Goal: Transaction & Acquisition: Purchase product/service

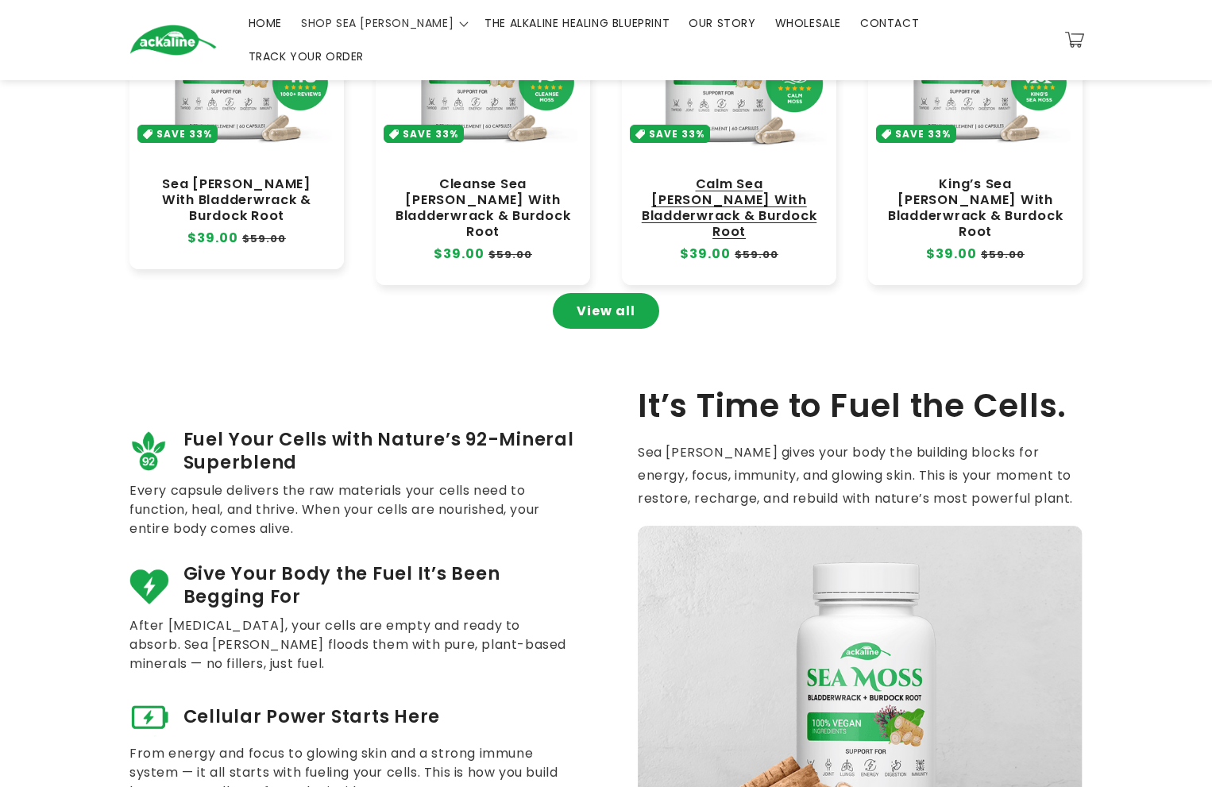
click at [764, 217] on link "Calm Sea [PERSON_NAME] With Bladderwrack & Burdock Root" at bounding box center [729, 208] width 183 height 64
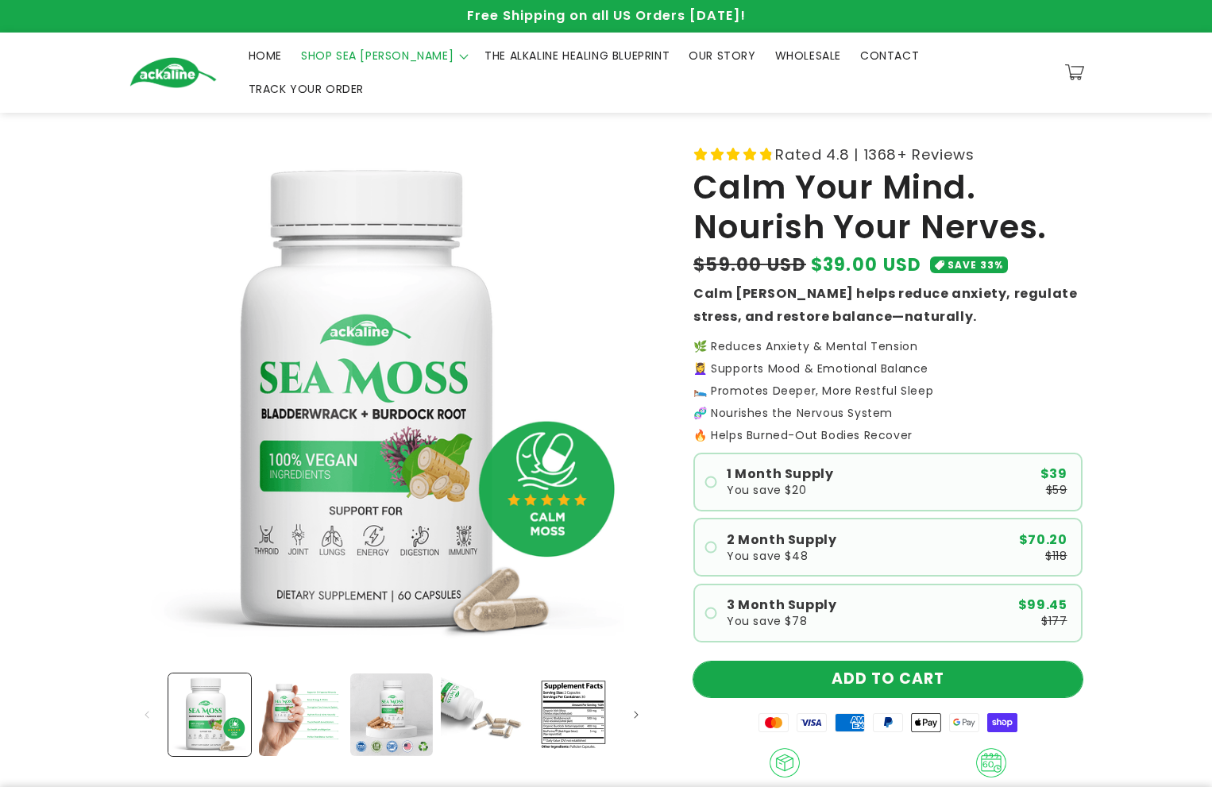
click at [900, 661] on button "ADD TO CART" at bounding box center [887, 679] width 389 height 36
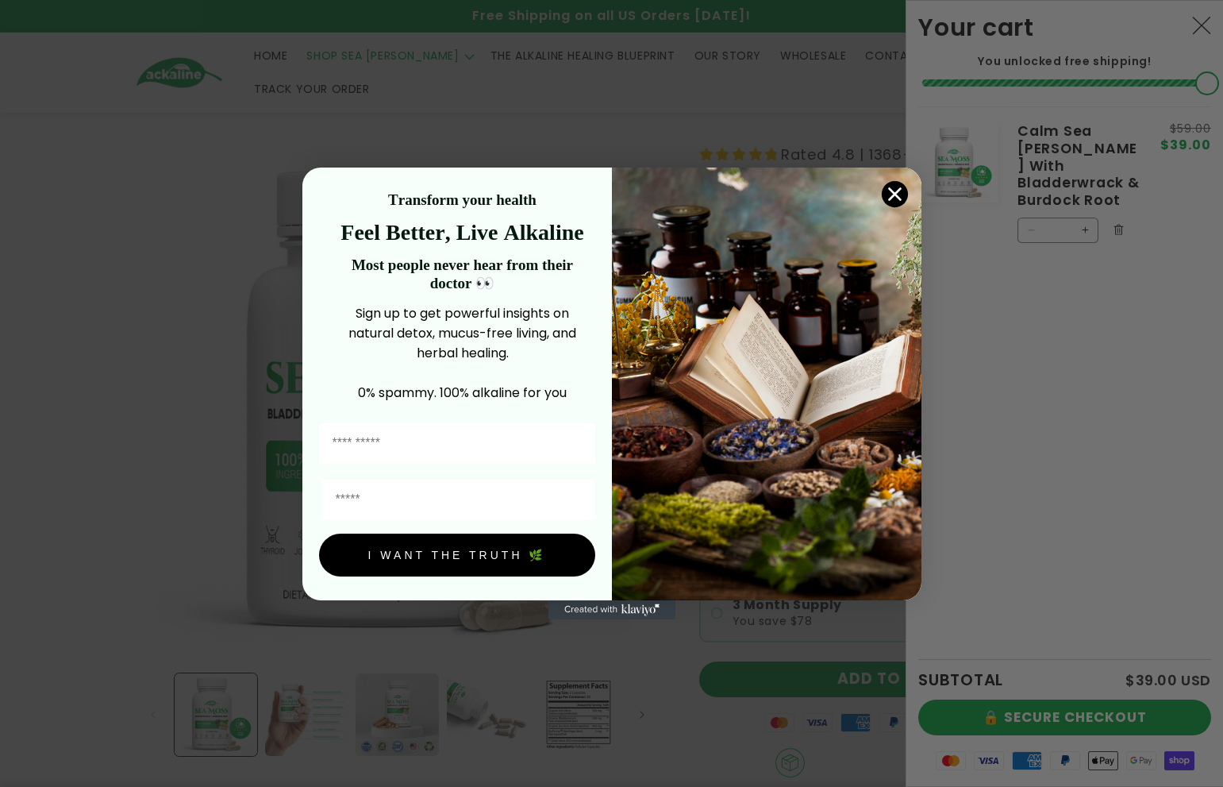
click at [894, 184] on circle "Close dialog" at bounding box center [894, 194] width 26 height 26
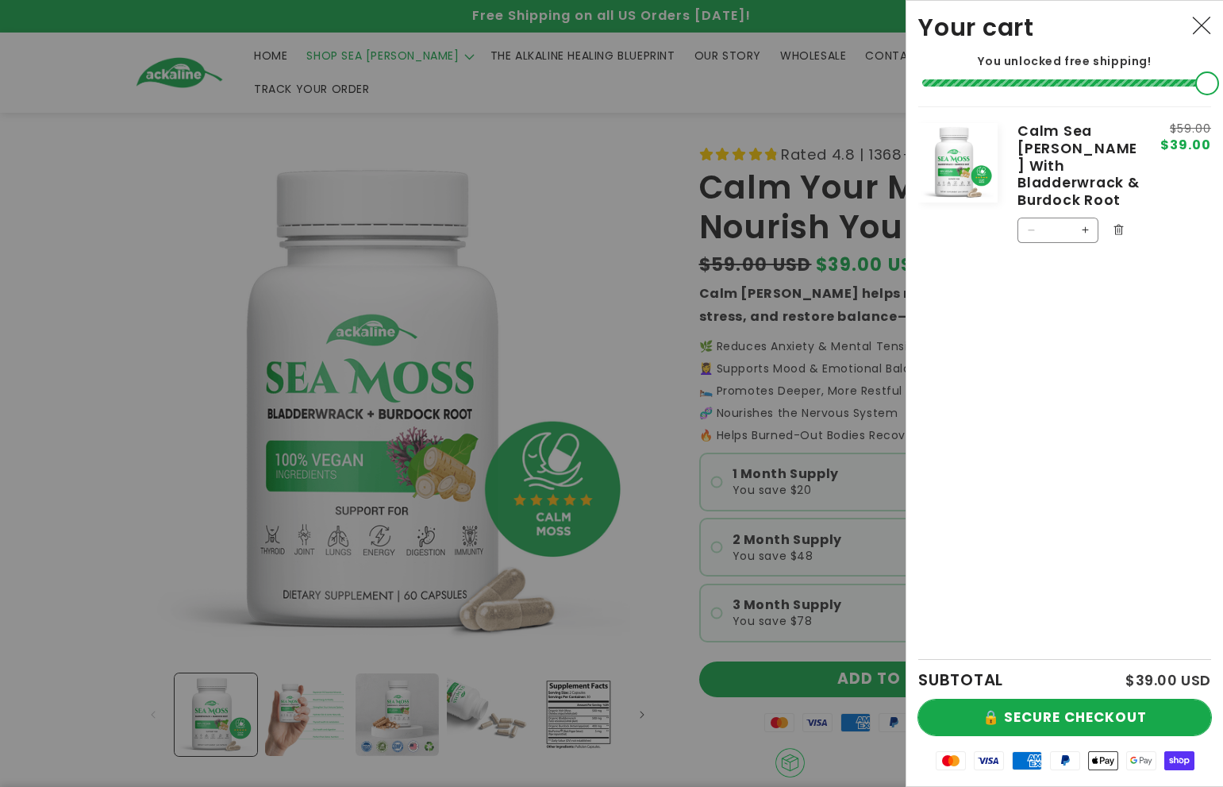
click at [1078, 722] on button "🔒 SECURE CHECKOUT" at bounding box center [1065, 717] width 293 height 36
